Goal: Information Seeking & Learning: Learn about a topic

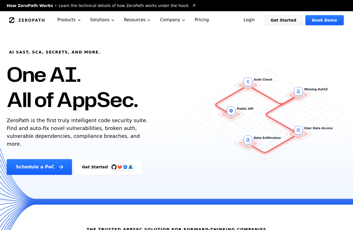
click at [254, 20] on link "Login" at bounding box center [249, 20] width 25 height 10
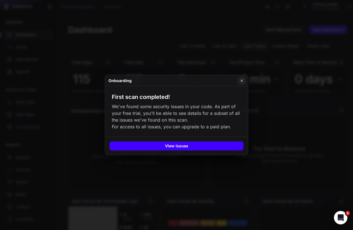
click at [223, 145] on button "View issues" at bounding box center [177, 146] width 134 height 9
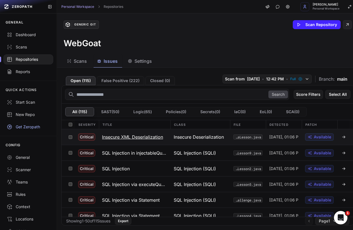
click at [184, 140] on span "Insecure Deserialization" at bounding box center [199, 137] width 50 height 7
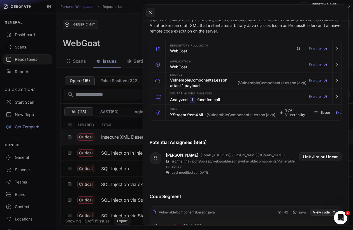
scroll to position [91, 0]
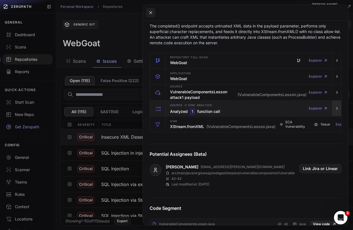
click at [337, 109] on icon "button" at bounding box center [337, 108] width 4 height 4
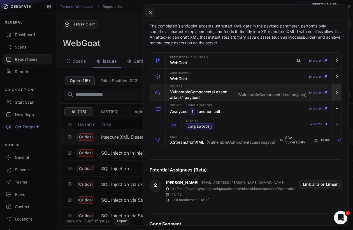
click at [338, 93] on icon "button" at bounding box center [337, 92] width 4 height 4
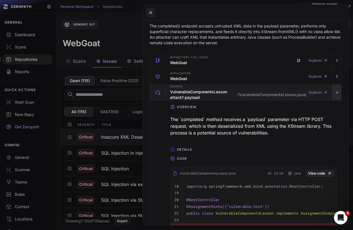
click at [338, 93] on icon "button" at bounding box center [337, 92] width 4 height 4
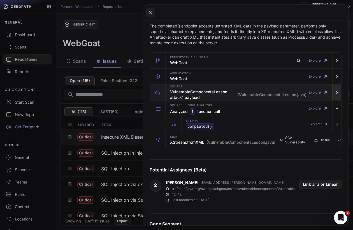
click at [338, 93] on icon "button" at bounding box center [337, 92] width 4 height 4
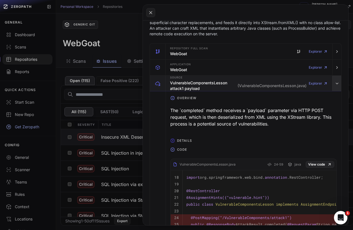
scroll to position [89, 0]
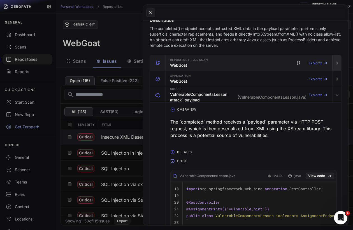
click at [336, 64] on icon "button" at bounding box center [337, 63] width 4 height 4
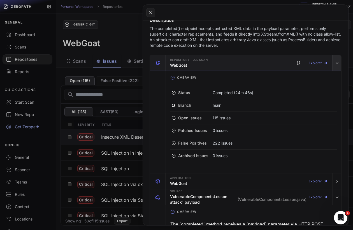
click at [336, 64] on icon "button" at bounding box center [337, 63] width 4 height 4
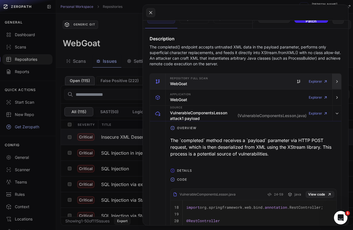
scroll to position [67, 0]
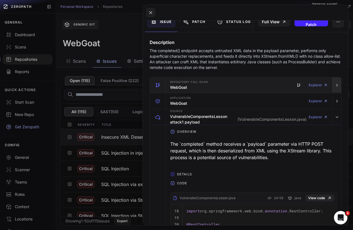
click at [337, 83] on icon "button" at bounding box center [337, 85] width 4 height 4
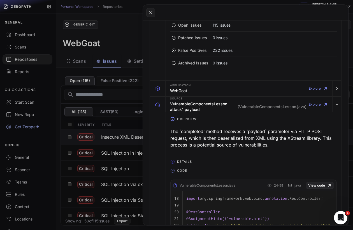
scroll to position [187, 0]
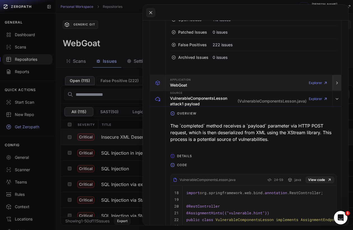
click at [338, 85] on button "button" at bounding box center [336, 83] width 9 height 16
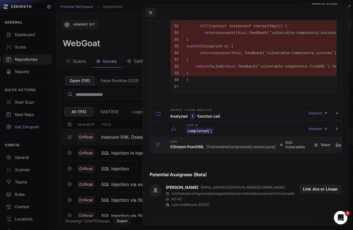
scroll to position [0, 6]
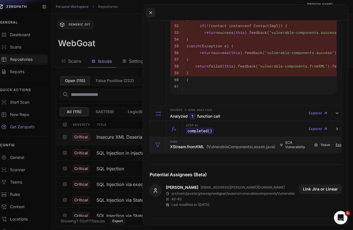
click at [340, 147] on link "Explorer" at bounding box center [345, 144] width 19 height 11
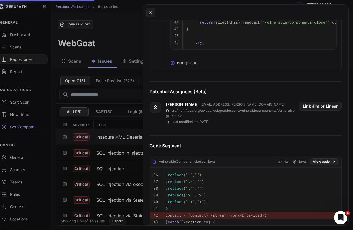
scroll to position [1211, 0]
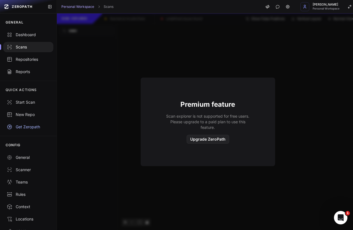
click at [24, 48] on div "Scans" at bounding box center [28, 47] width 43 height 6
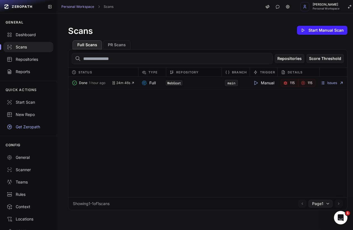
click at [289, 82] on link "115" at bounding box center [290, 83] width 18 height 8
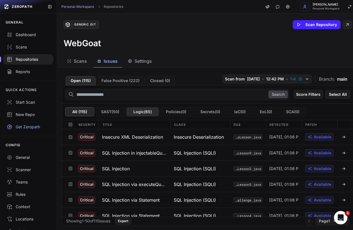
click at [141, 110] on button "Logic ( 65 )" at bounding box center [142, 111] width 33 height 9
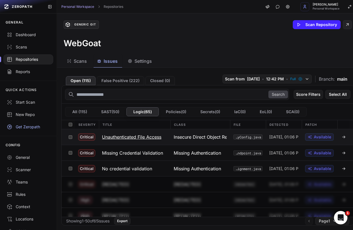
click at [345, 137] on icon at bounding box center [344, 136] width 1 height 1
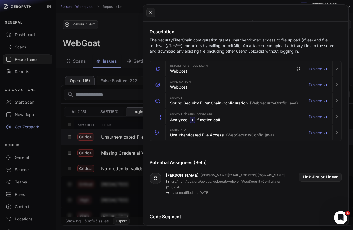
scroll to position [72, 0]
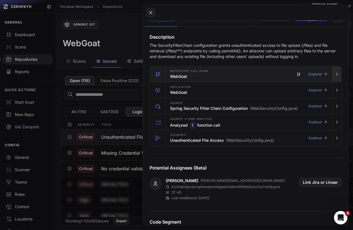
click at [337, 71] on button "button" at bounding box center [336, 74] width 9 height 16
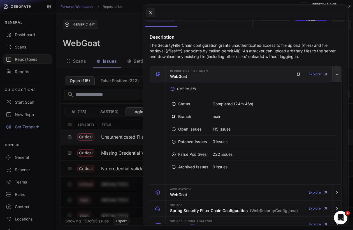
click at [337, 71] on button "button" at bounding box center [336, 74] width 9 height 16
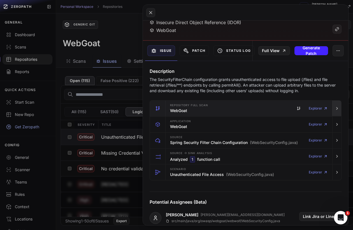
scroll to position [29, 0]
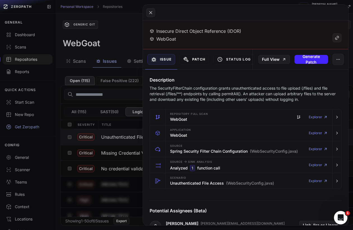
click at [192, 59] on button "Patch" at bounding box center [194, 59] width 29 height 11
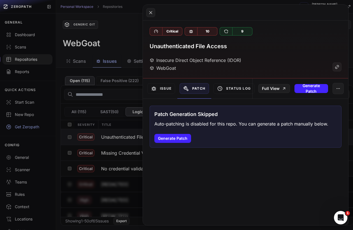
scroll to position [0, 0]
click at [238, 85] on button "Status Log" at bounding box center [234, 88] width 41 height 11
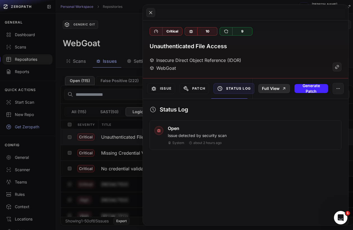
click at [279, 91] on link "Full View" at bounding box center [274, 88] width 32 height 9
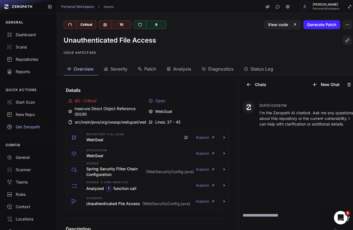
drag, startPoint x: 1, startPoint y: 98, endPoint x: -18, endPoint y: 96, distance: 18.6
click at [0, 96] on html "ZEROPATH GENERAL Dashboard Scans Repositories Reports QUICK ACTIONS Start Scan …" at bounding box center [176, 115] width 353 height 230
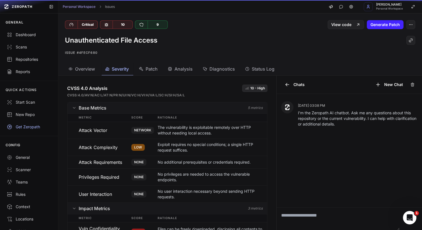
click at [114, 71] on span "Severity" at bounding box center [120, 69] width 17 height 7
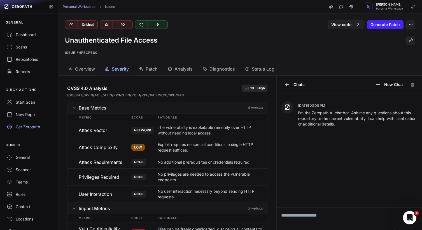
click at [152, 68] on span "Patch" at bounding box center [152, 69] width 12 height 7
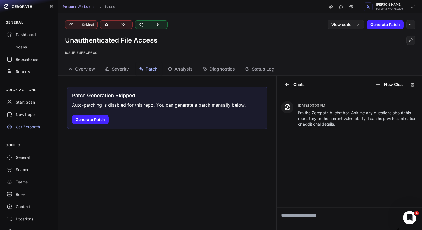
click at [180, 72] on span "Analysis" at bounding box center [184, 69] width 18 height 7
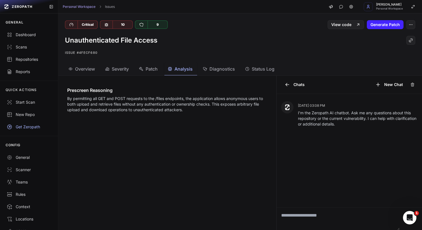
click at [221, 69] on span "Diagnostics" at bounding box center [222, 69] width 25 height 7
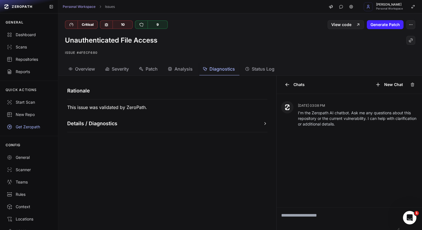
click at [186, 67] on span "Analysis" at bounding box center [184, 69] width 18 height 7
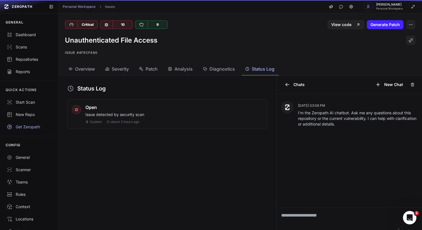
click at [258, 69] on span "Status Log" at bounding box center [263, 69] width 23 height 7
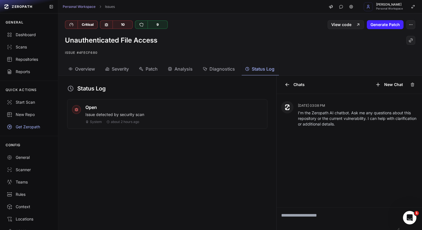
click at [258, 69] on span "Status Log" at bounding box center [263, 69] width 23 height 7
click at [224, 69] on span "Diagnostics" at bounding box center [222, 69] width 25 height 7
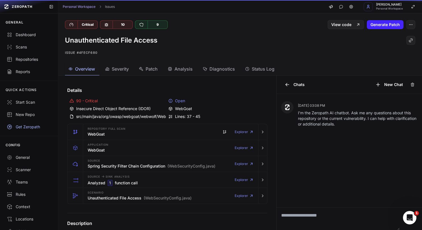
click at [77, 68] on span "Overview" at bounding box center [85, 69] width 20 height 7
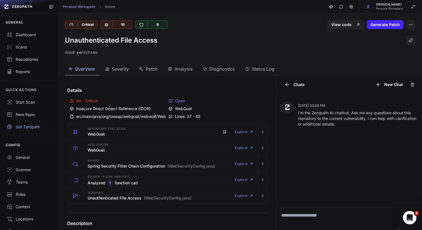
click at [223, 69] on span "Diagnostics" at bounding box center [222, 69] width 25 height 7
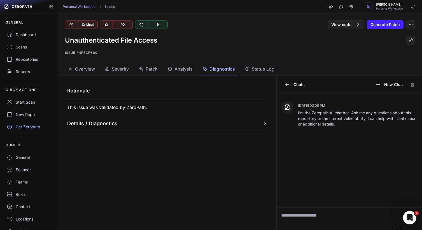
click at [238, 128] on div "Details / Diagnostics" at bounding box center [168, 126] width 214 height 13
click at [264, 122] on icon "button" at bounding box center [265, 123] width 4 height 4
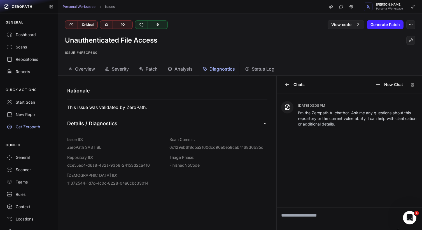
click at [80, 68] on span "Overview" at bounding box center [85, 69] width 20 height 7
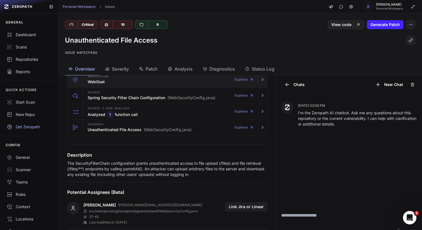
scroll to position [38, 0]
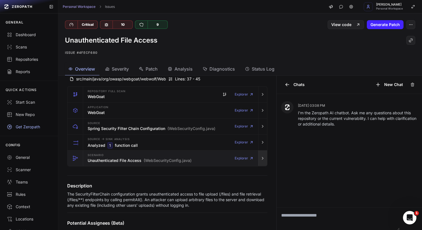
click at [264, 159] on icon "button" at bounding box center [263, 158] width 4 height 4
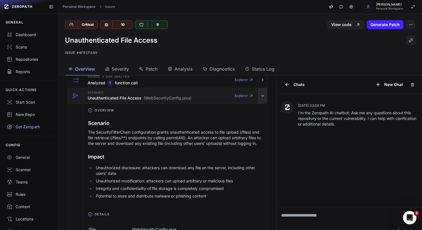
scroll to position [91, 0]
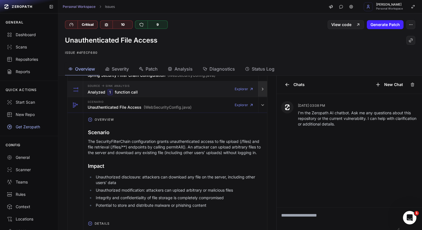
click at [265, 90] on icon "button" at bounding box center [263, 89] width 4 height 4
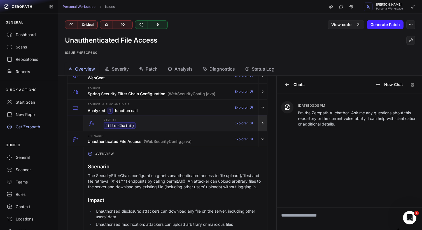
scroll to position [73, 0]
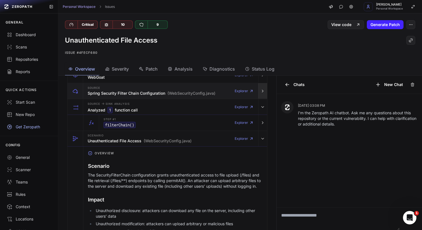
click at [261, 91] on icon "button" at bounding box center [263, 91] width 4 height 4
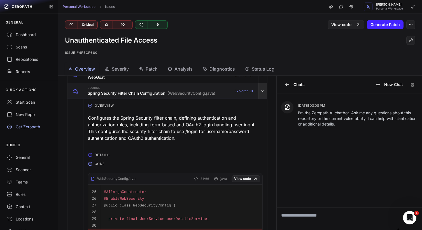
click at [261, 91] on icon "button" at bounding box center [263, 91] width 4 height 4
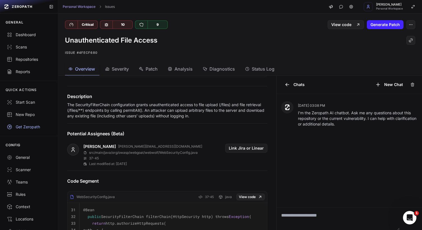
scroll to position [379, 0]
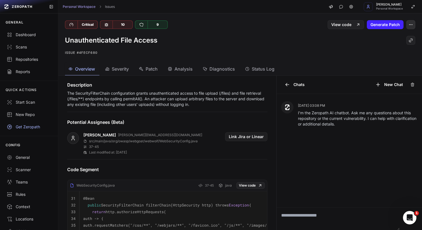
click at [353, 28] on button "button" at bounding box center [411, 24] width 9 height 9
click at [25, 159] on div "General" at bounding box center [29, 158] width 45 height 6
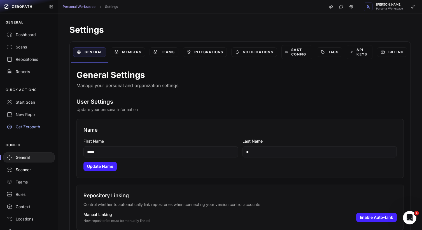
click at [21, 169] on div "Scanner" at bounding box center [29, 170] width 45 height 6
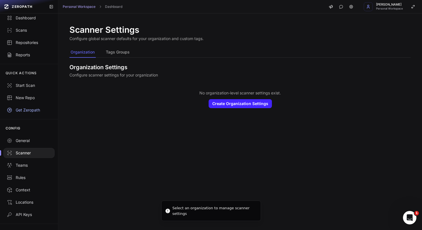
scroll to position [29, 0]
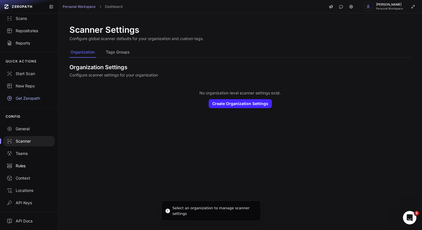
click at [23, 163] on div "Rules" at bounding box center [29, 166] width 45 height 6
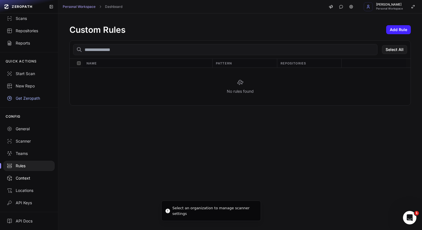
click at [20, 177] on div "Context" at bounding box center [29, 178] width 45 height 6
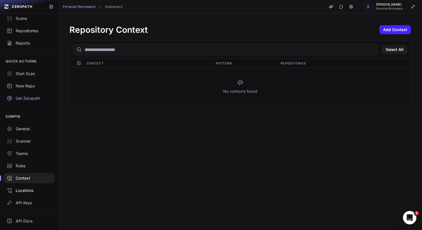
click at [20, 188] on div "Locations" at bounding box center [29, 191] width 45 height 6
